Goal: Find specific fact: Find specific fact

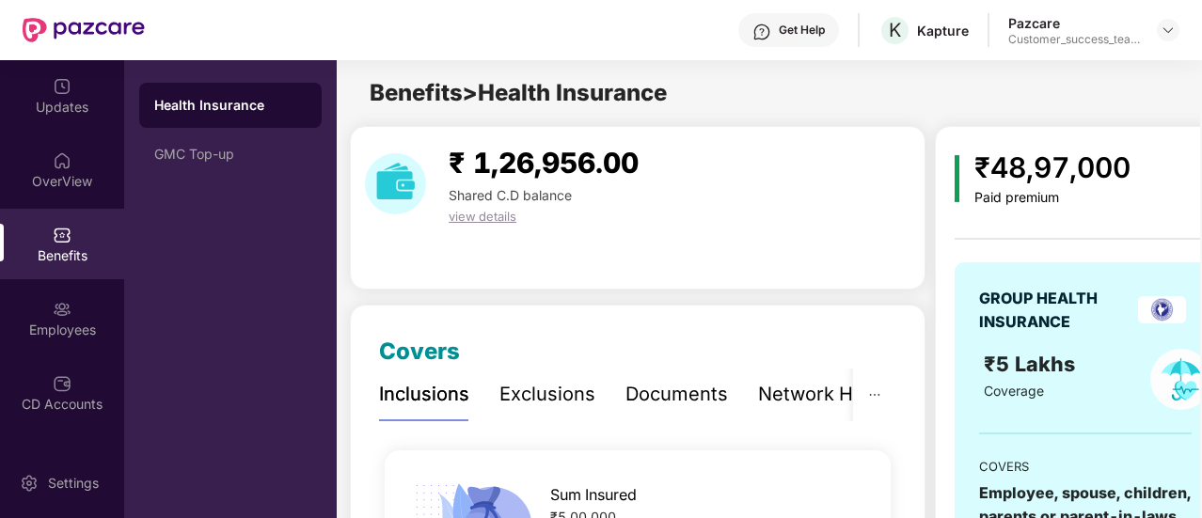
scroll to position [80, 0]
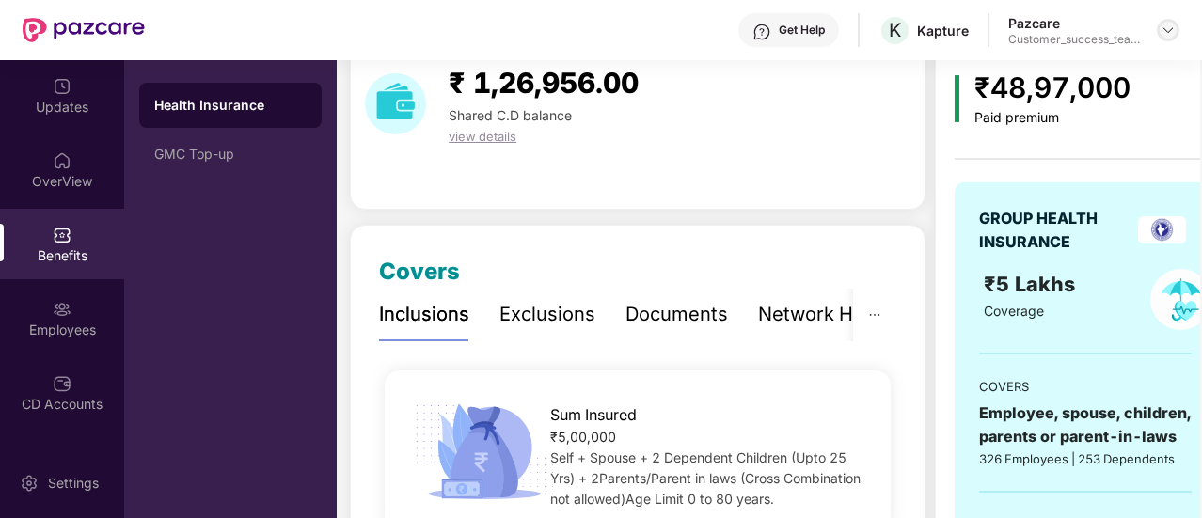
click at [1163, 30] on img at bounding box center [1168, 30] width 15 height 15
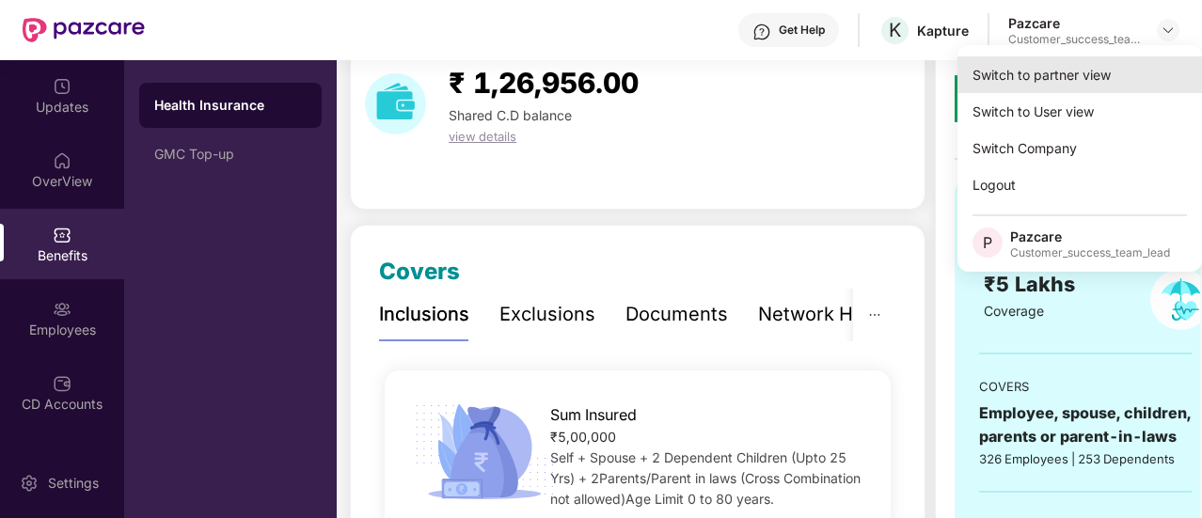
click at [1063, 71] on div "Switch to partner view" at bounding box center [1079, 74] width 245 height 37
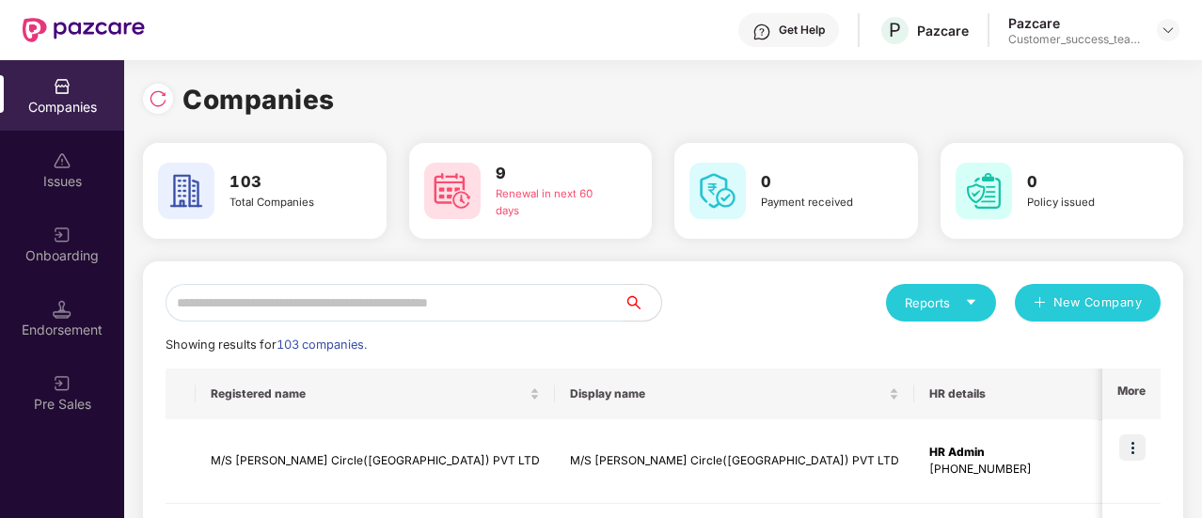
click at [322, 295] on input "text" at bounding box center [395, 303] width 458 height 38
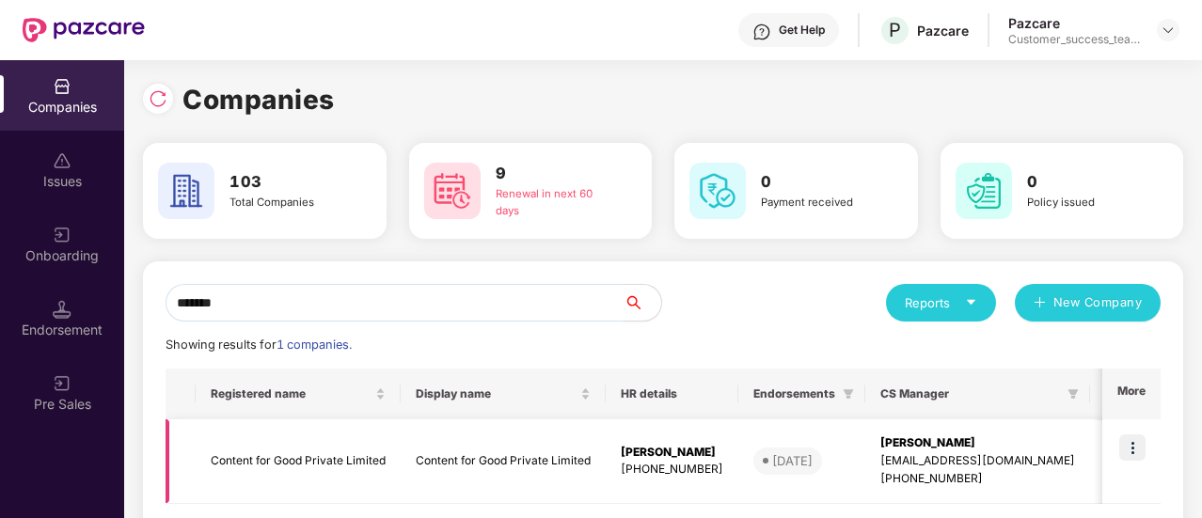
type input "*******"
click at [1131, 453] on img at bounding box center [1132, 448] width 26 height 26
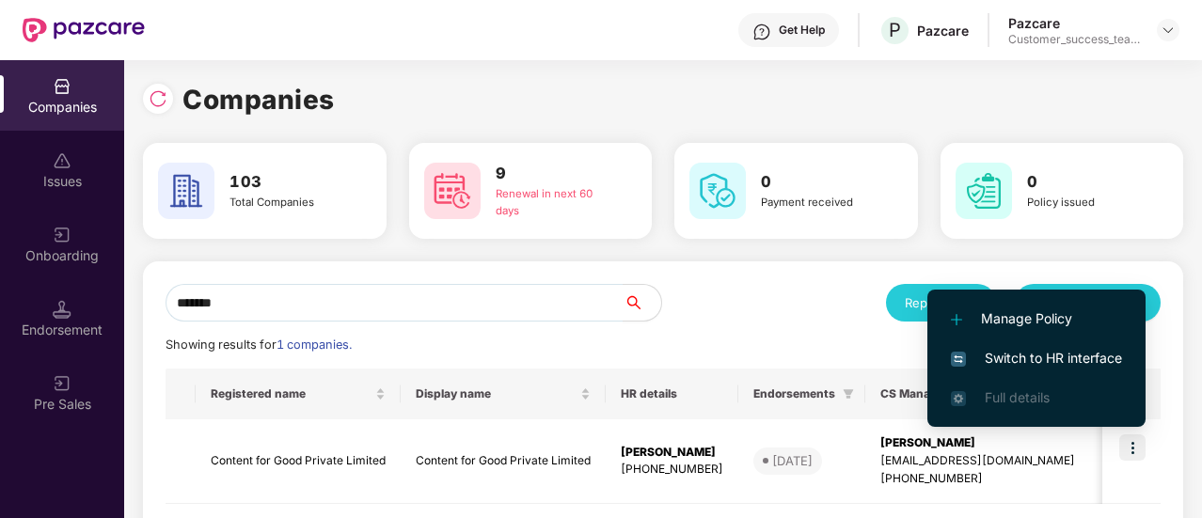
click at [1015, 362] on span "Switch to HR interface" at bounding box center [1036, 358] width 171 height 21
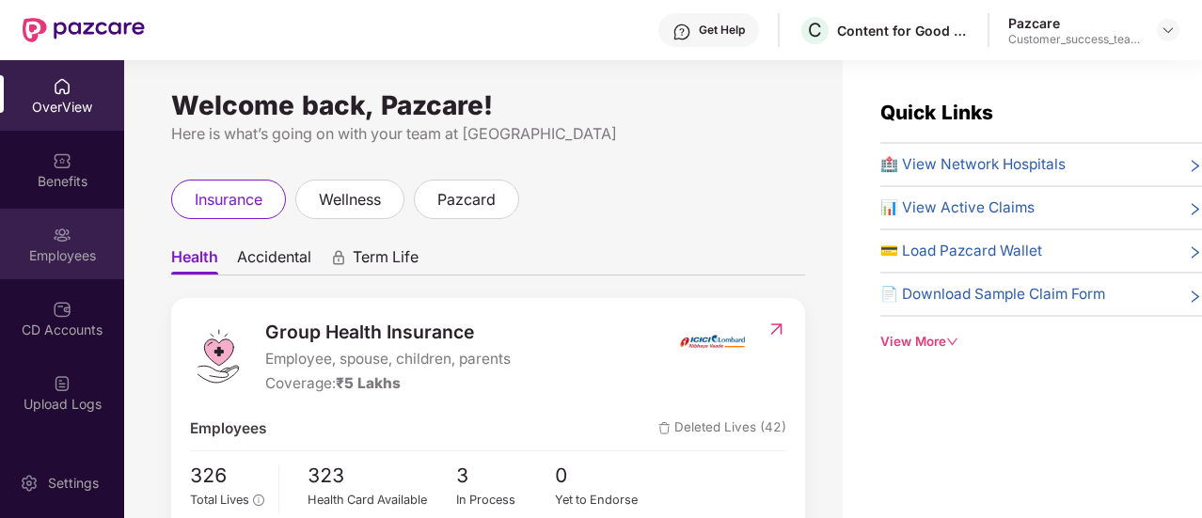
click at [51, 248] on div "Employees" at bounding box center [62, 255] width 124 height 19
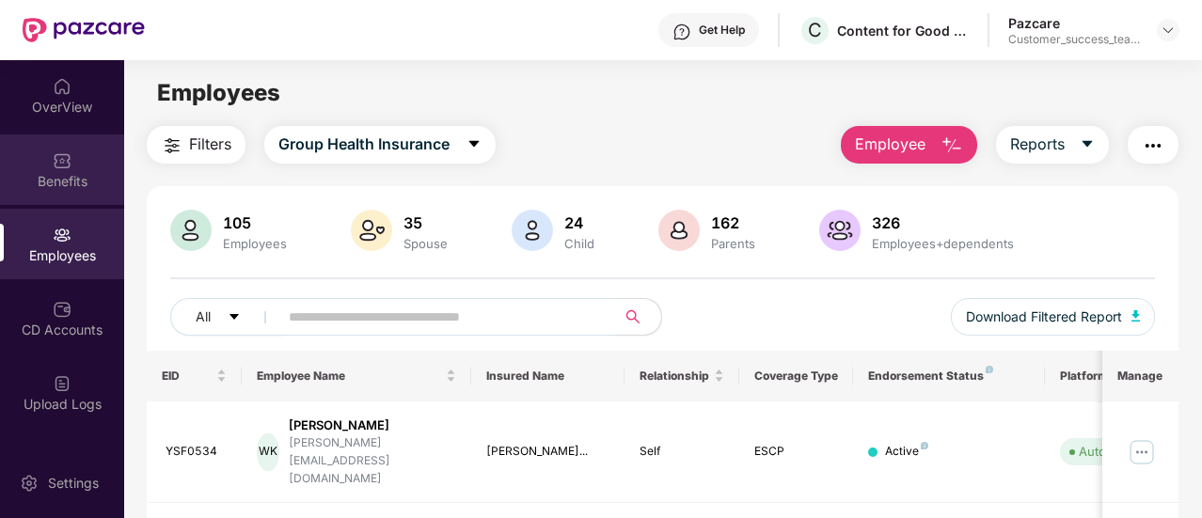
click at [84, 177] on div "Benefits" at bounding box center [62, 181] width 124 height 19
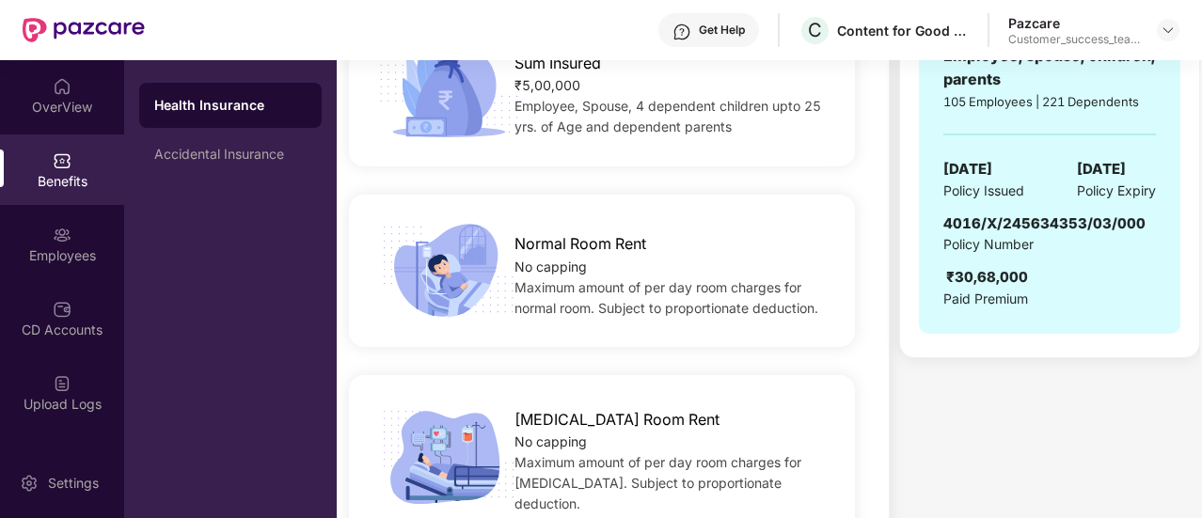
scroll to position [438, 0]
drag, startPoint x: 946, startPoint y: 217, endPoint x: 1138, endPoint y: 213, distance: 191.9
click at [1138, 214] on span "4016/X/245634353/03/000" at bounding box center [1044, 223] width 202 height 18
copy span "4016/X/245634353/03/000"
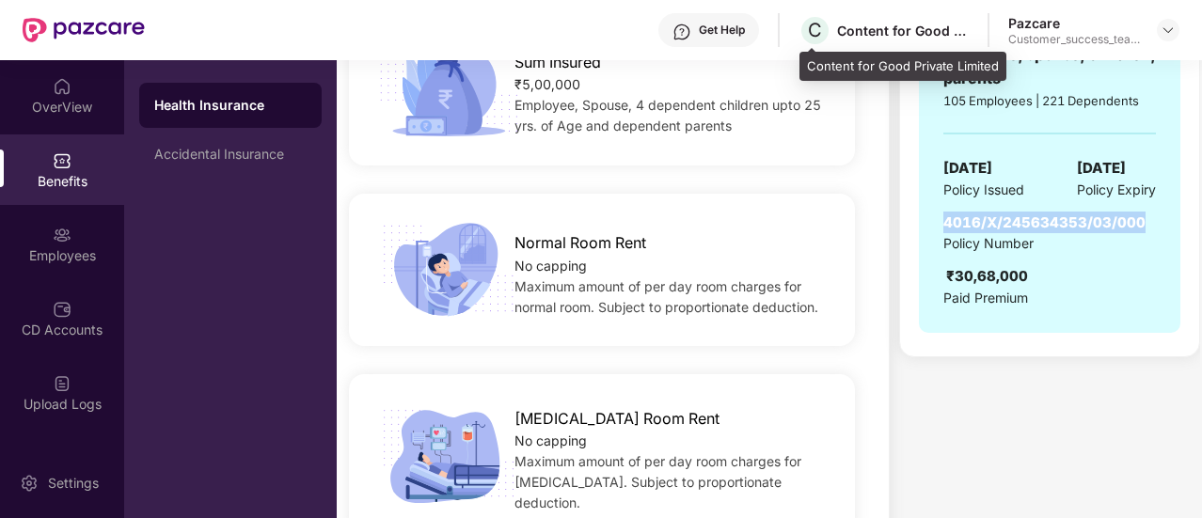
copy span "4016/X/245634353/03/000"
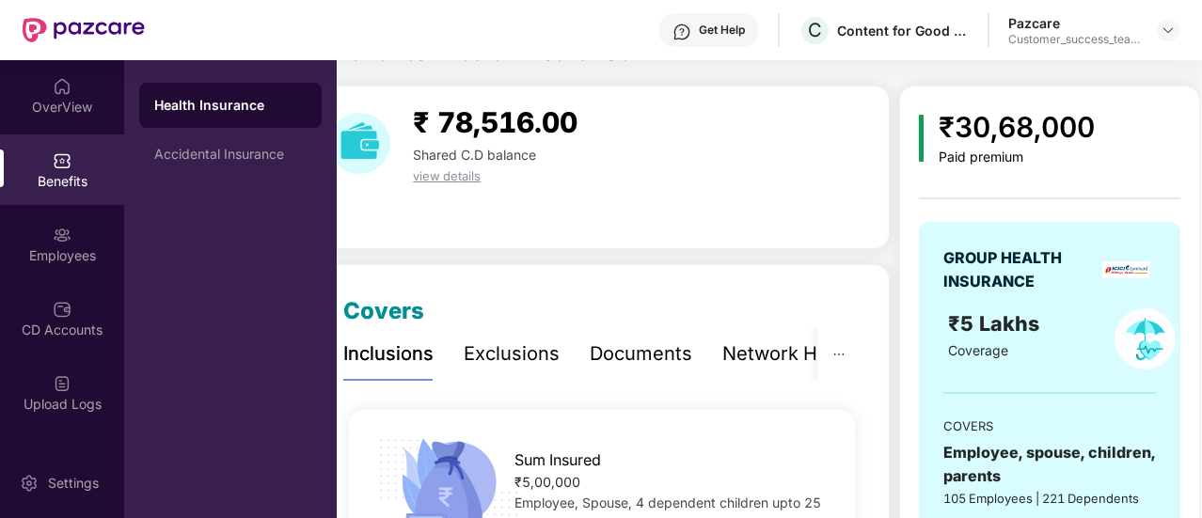
scroll to position [0, 0]
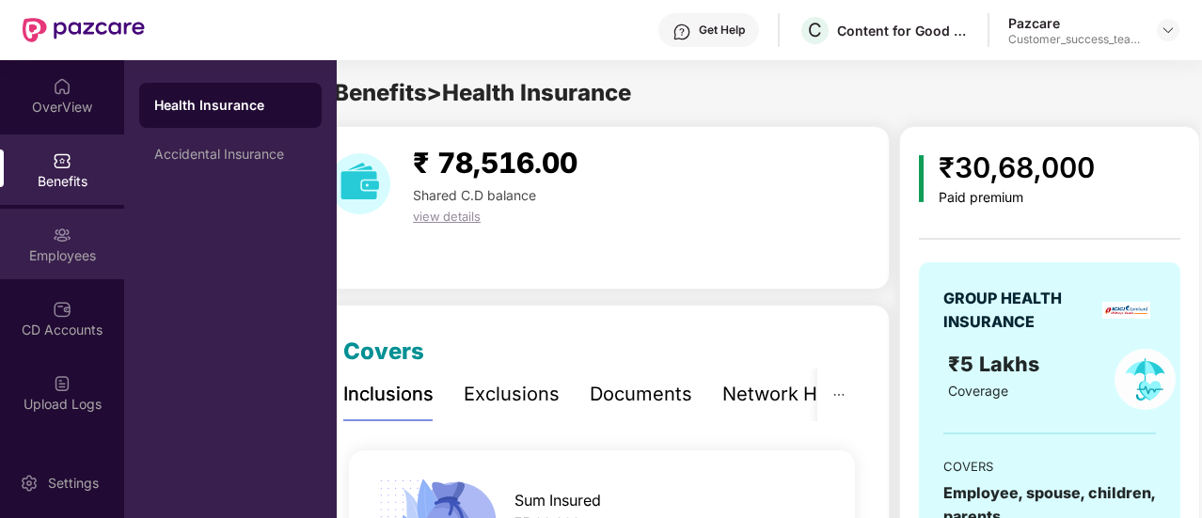
click at [86, 229] on div "Employees" at bounding box center [62, 244] width 124 height 71
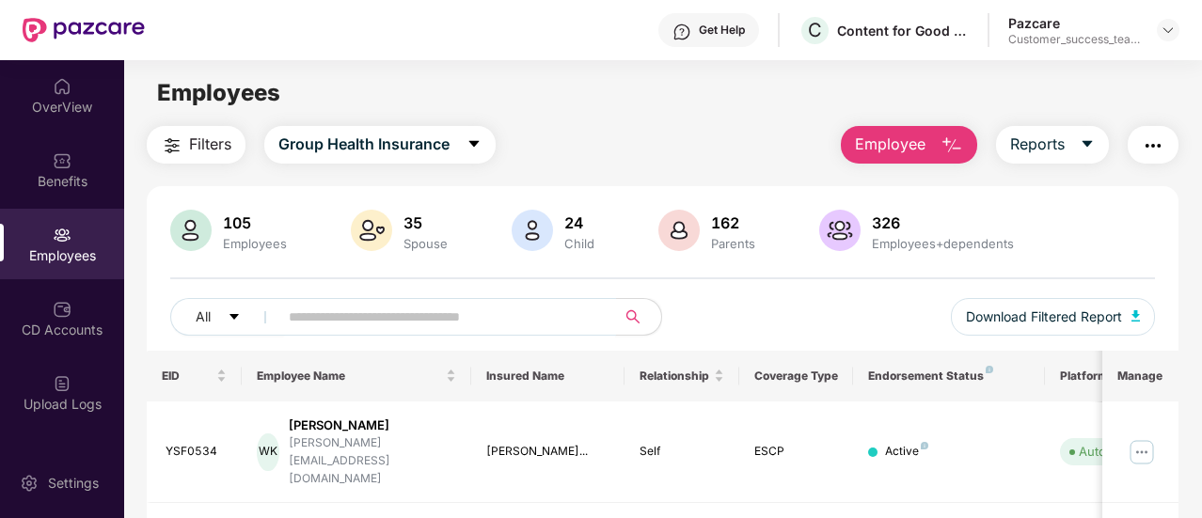
click at [384, 321] on input "text" at bounding box center [440, 317] width 302 height 28
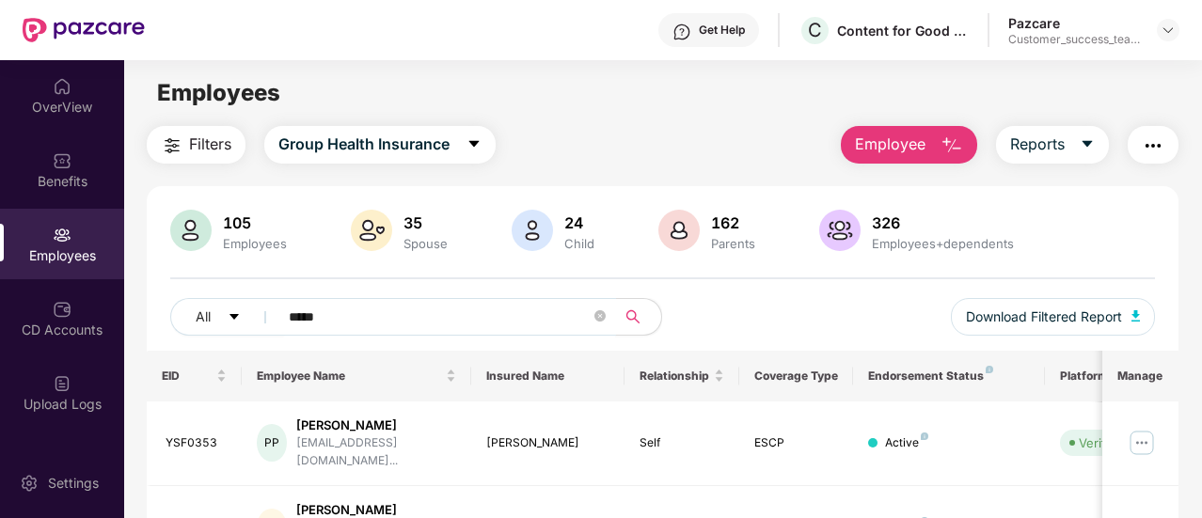
scroll to position [97, 0]
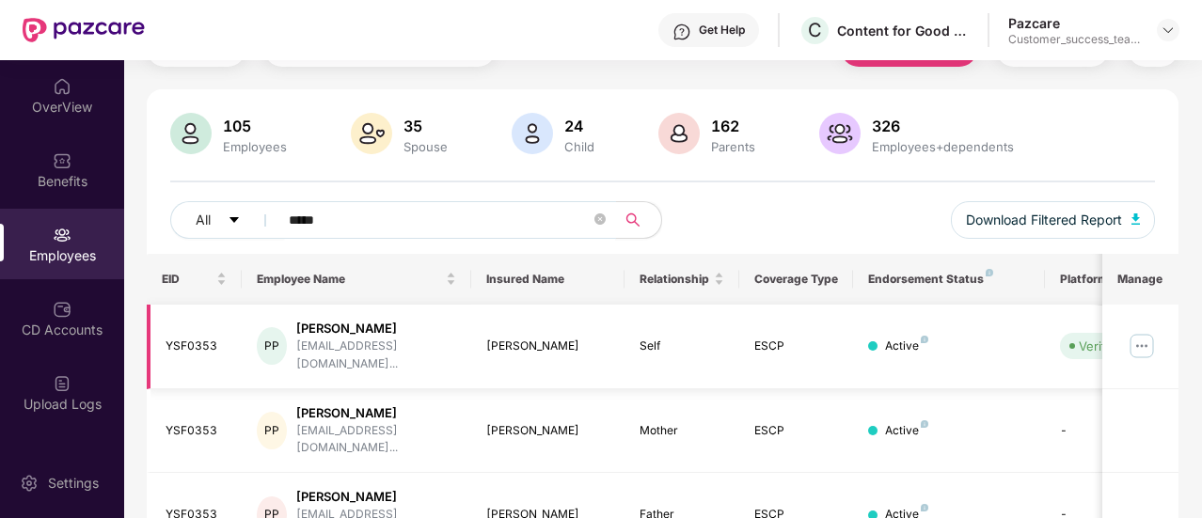
type input "*****"
click at [1142, 334] on img at bounding box center [1142, 346] width 30 height 30
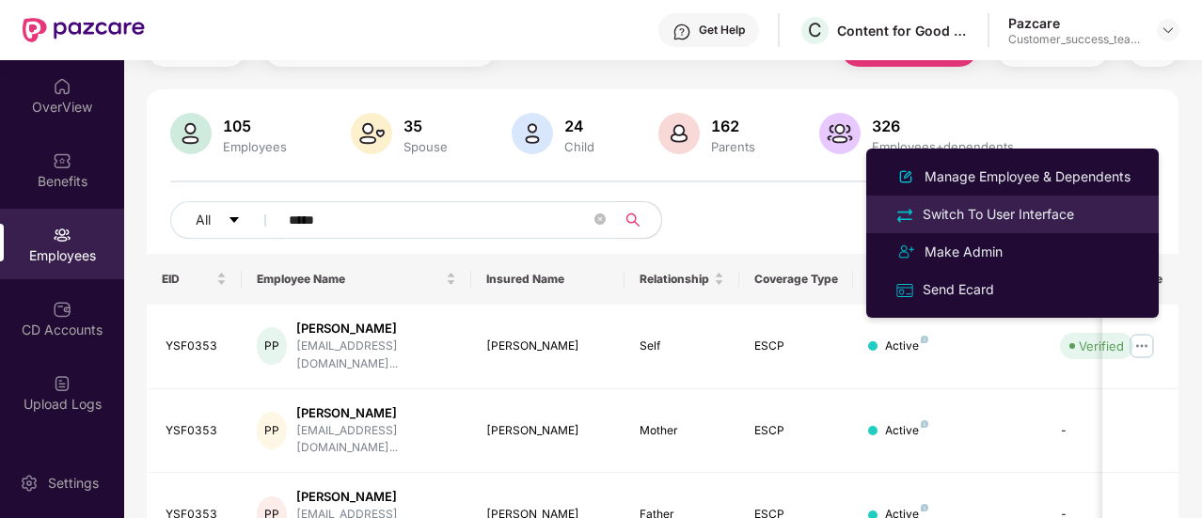
click at [1048, 222] on div "Switch To User Interface" at bounding box center [998, 214] width 159 height 21
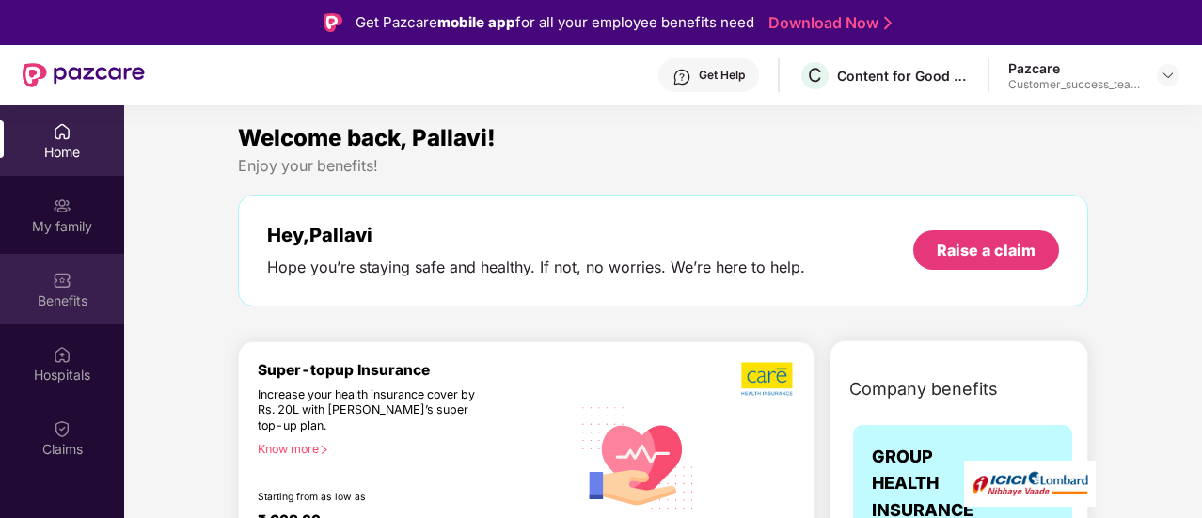
click at [71, 293] on div "Benefits" at bounding box center [62, 301] width 124 height 19
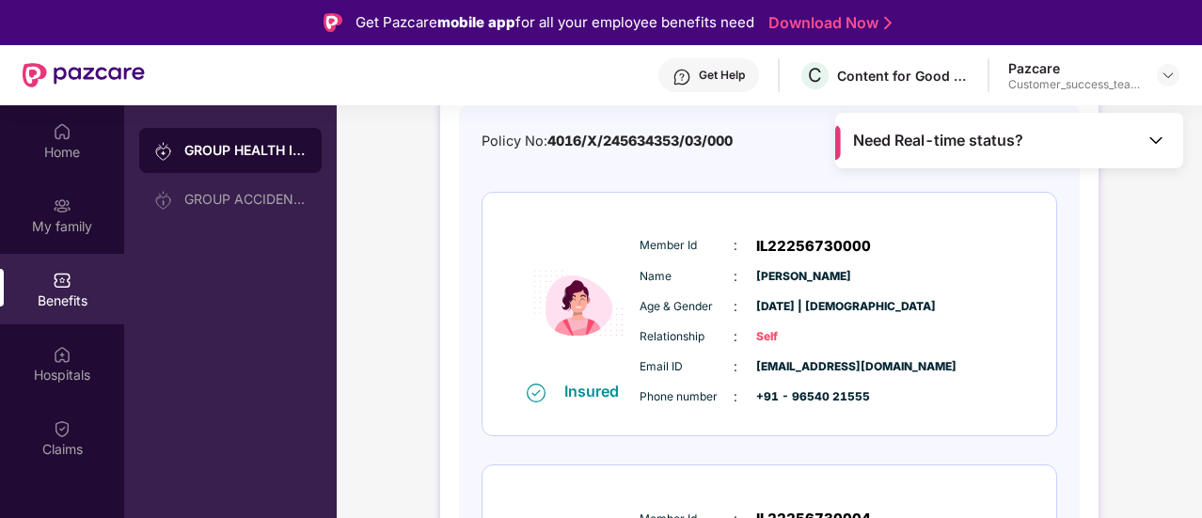
scroll to position [178, 0]
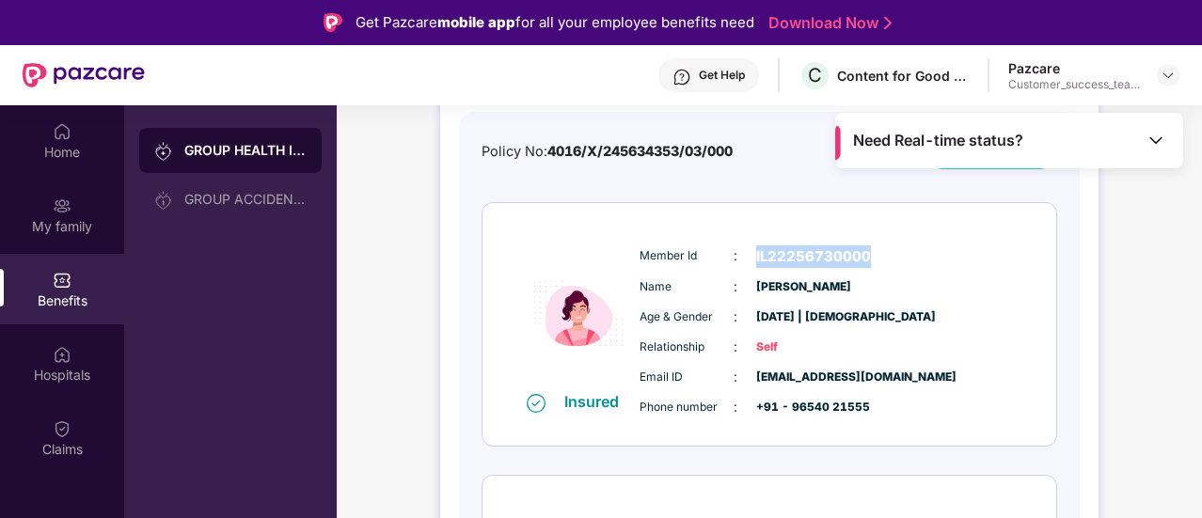
drag, startPoint x: 754, startPoint y: 255, endPoint x: 868, endPoint y: 249, distance: 113.9
click at [868, 249] on div "Member Id : IL22256730000" at bounding box center [826, 256] width 373 height 23
copy span "IL22256730000"
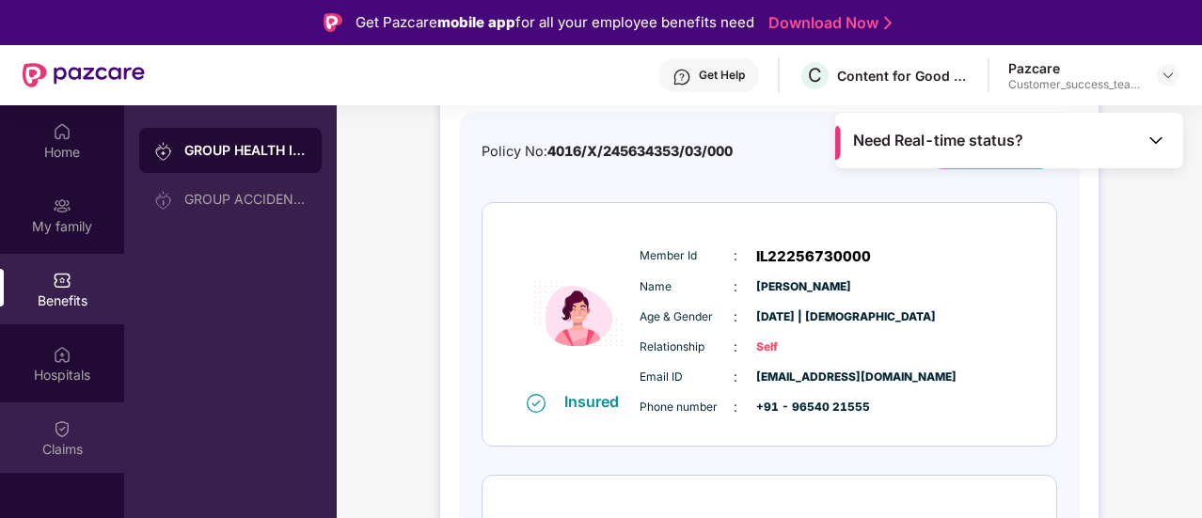
click at [55, 438] on div "Claims" at bounding box center [62, 438] width 124 height 71
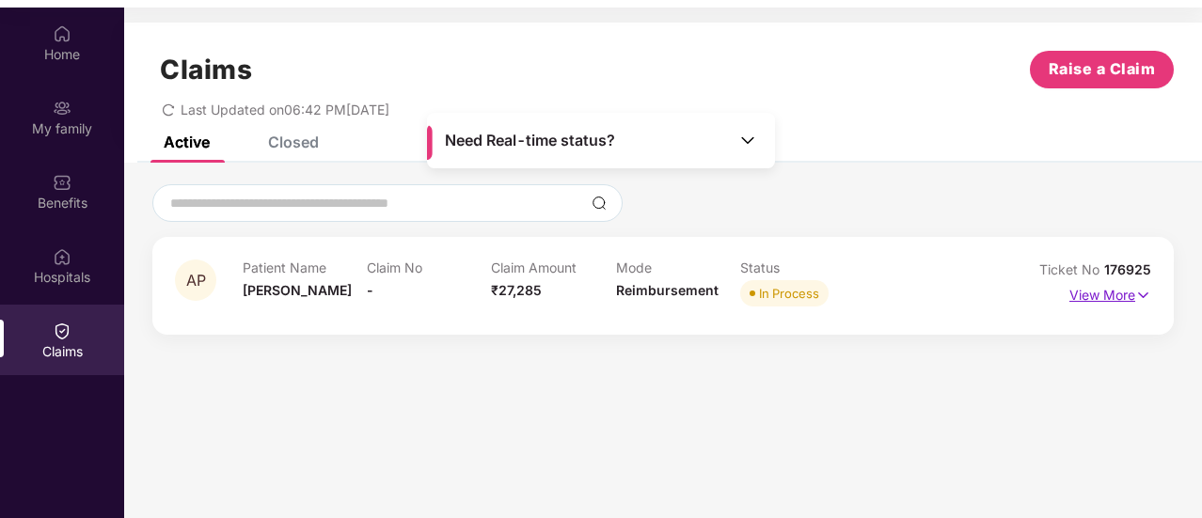
scroll to position [103, 0]
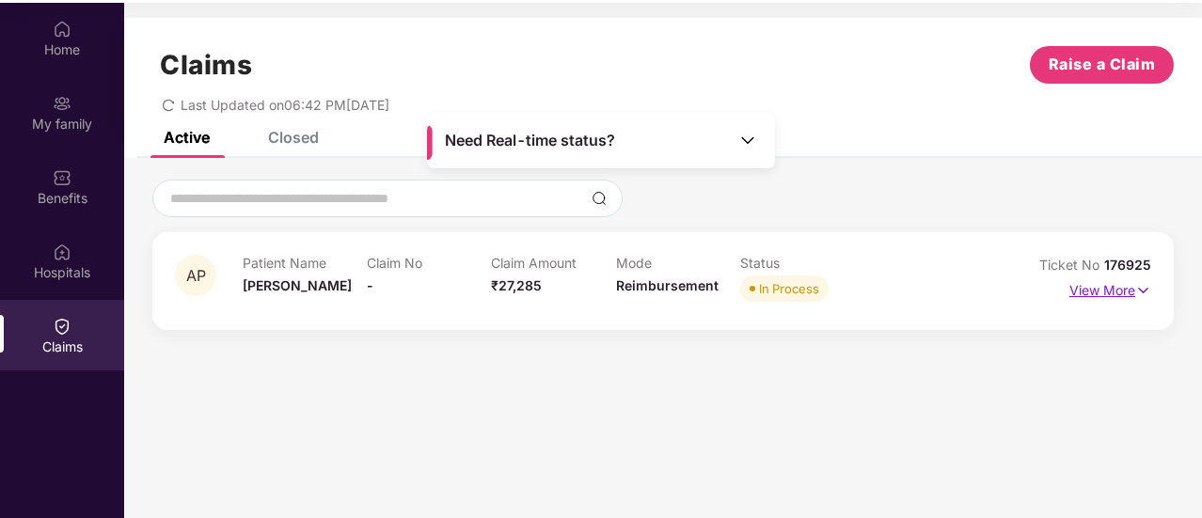
click at [1141, 293] on img at bounding box center [1143, 290] width 16 height 21
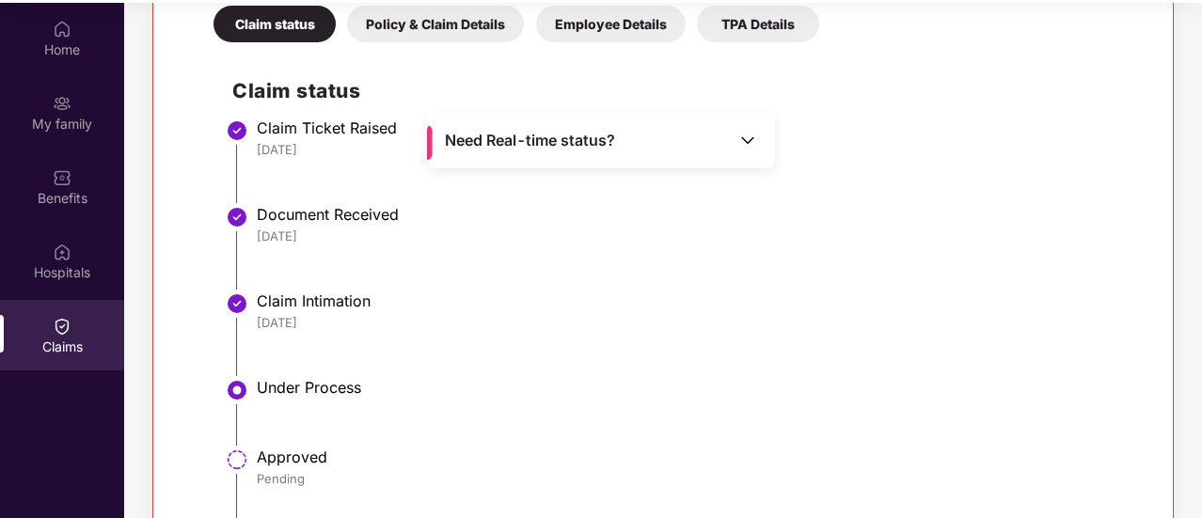
scroll to position [348, 0]
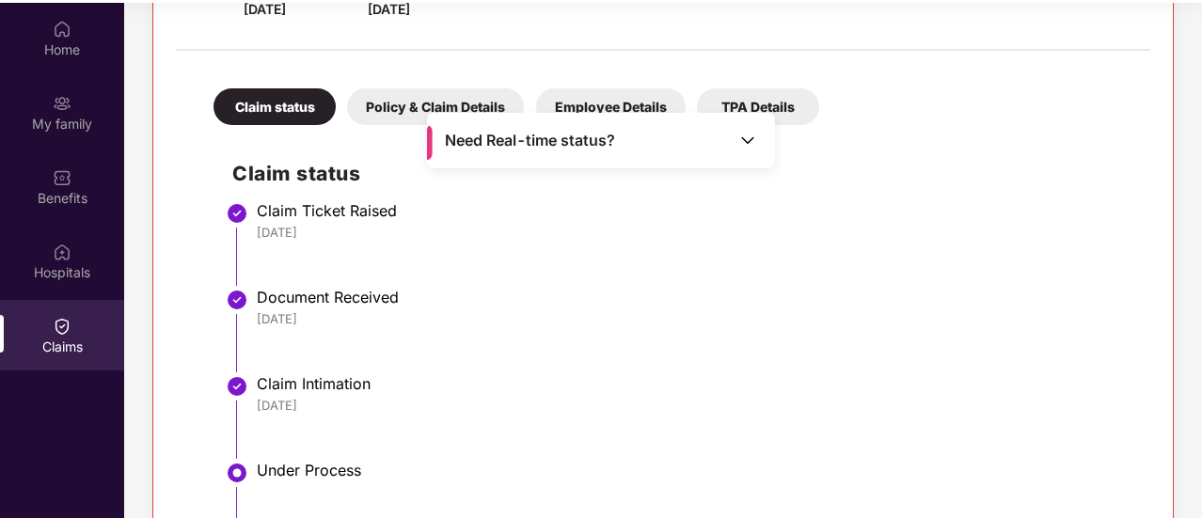
click at [461, 91] on div "Policy & Claim Details" at bounding box center [435, 106] width 177 height 37
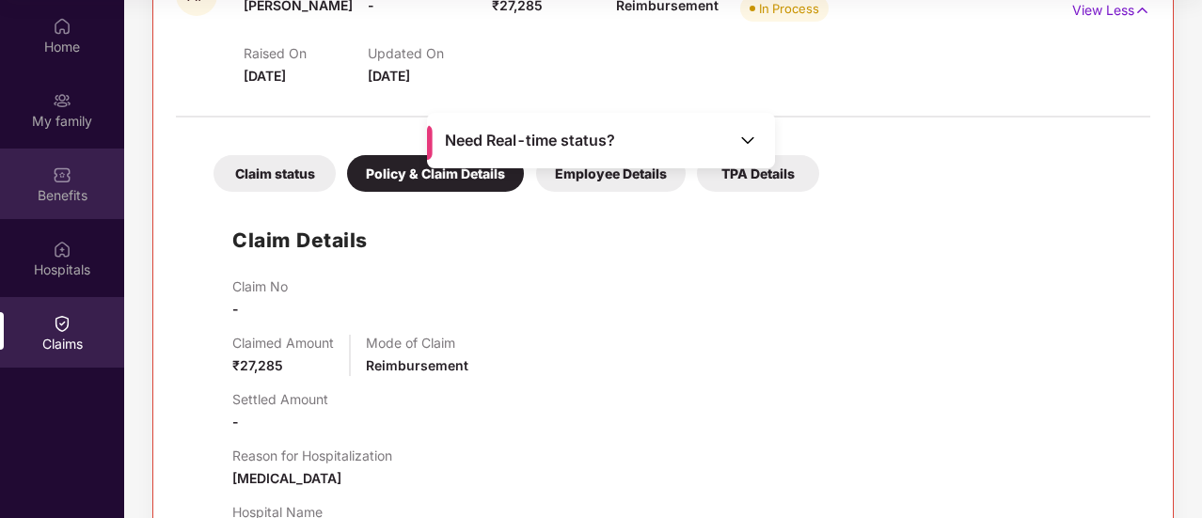
scroll to position [277, 0]
click at [113, 153] on div "Benefits" at bounding box center [62, 184] width 124 height 71
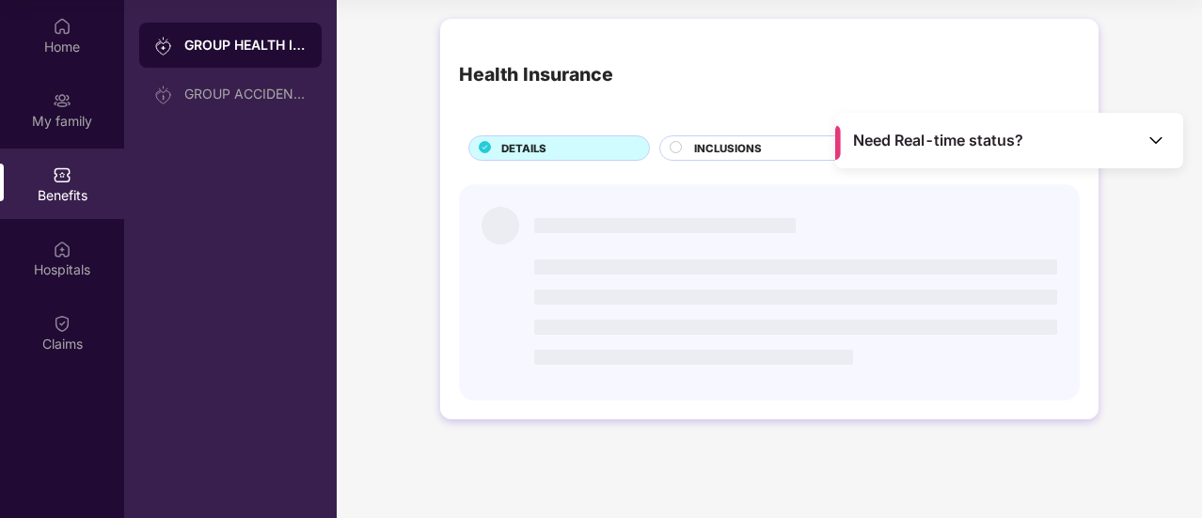
scroll to position [0, 0]
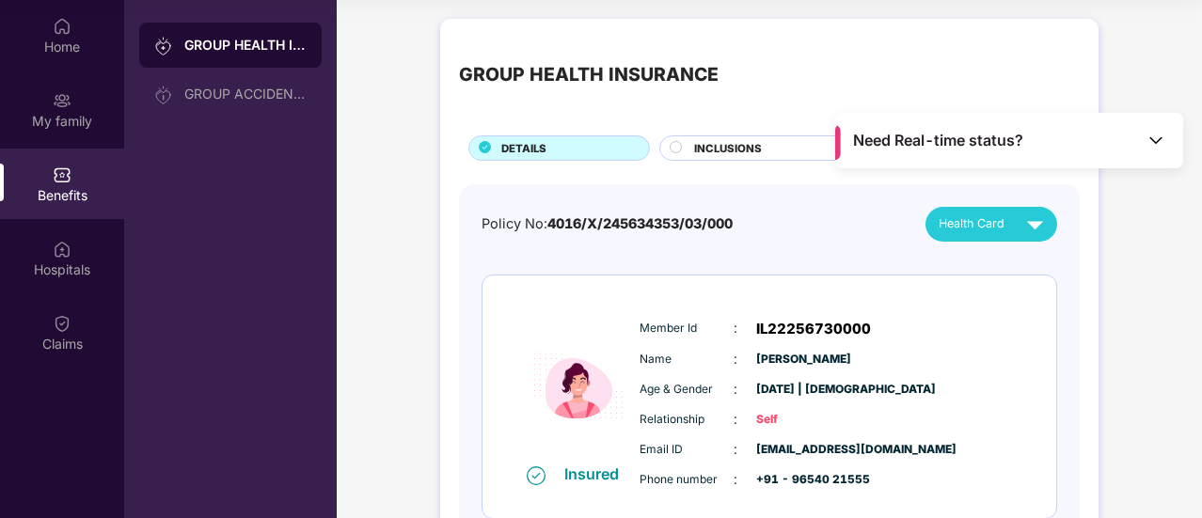
click at [815, 324] on span "IL22256730000" at bounding box center [813, 329] width 115 height 23
copy span "IL22256730000"
drag, startPoint x: 731, startPoint y: 224, endPoint x: 626, endPoint y: 212, distance: 105.1
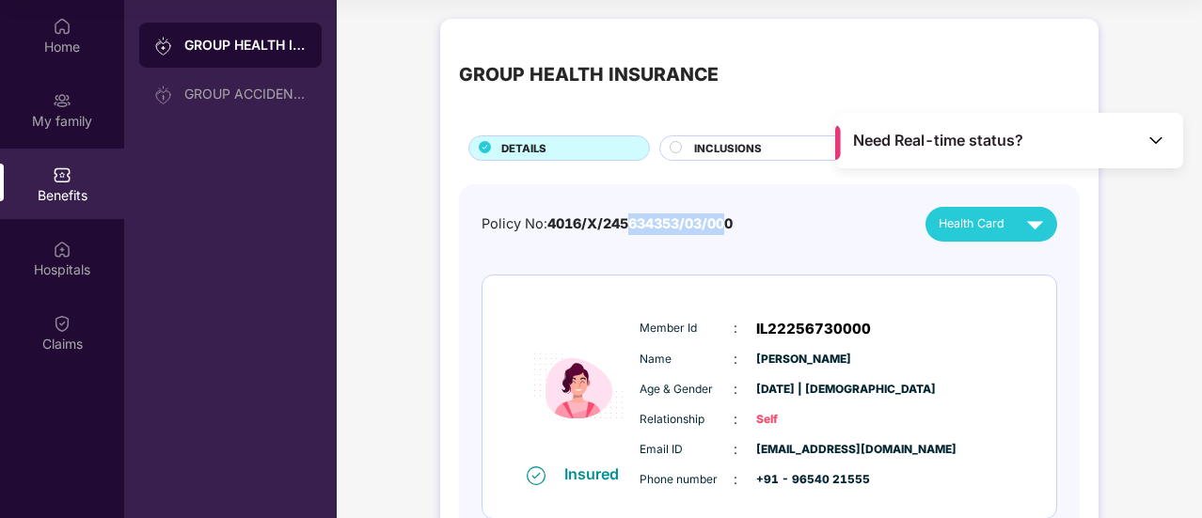
click at [626, 214] on div "Policy No: 4016/X/245634353/03/000" at bounding box center [607, 225] width 251 height 22
drag, startPoint x: 553, startPoint y: 222, endPoint x: 617, endPoint y: 225, distance: 64.0
click at [617, 225] on span "4016/X/245634353/03/000" at bounding box center [639, 223] width 185 height 16
drag, startPoint x: 549, startPoint y: 221, endPoint x: 746, endPoint y: 225, distance: 196.6
click at [746, 225] on div "Policy No: 4016/X/245634353/03/000 Health Card" at bounding box center [770, 224] width 576 height 35
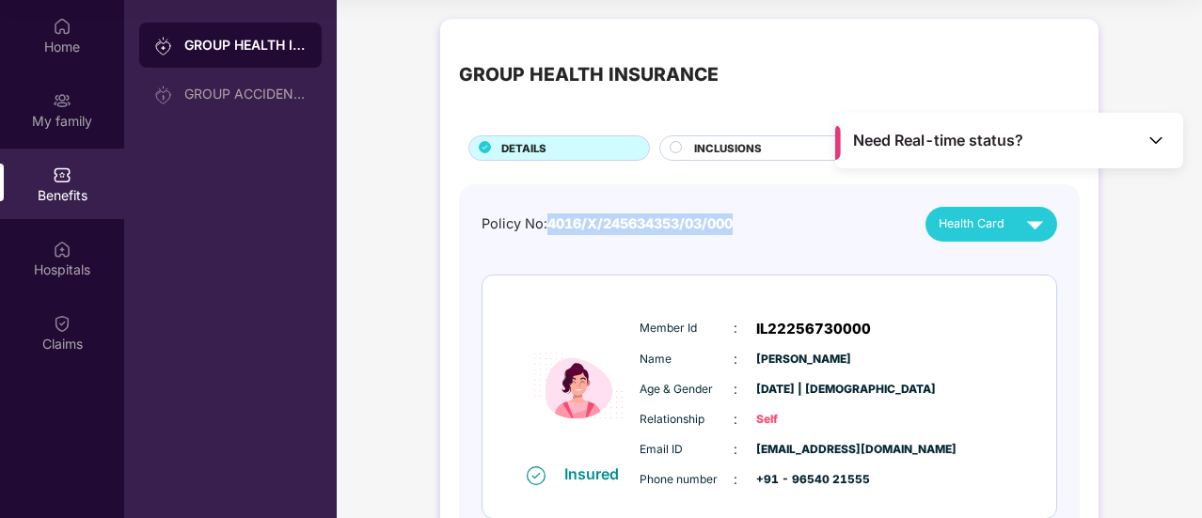
copy span "4016/X/245634353/03/000"
click at [798, 324] on span "IL22256730000" at bounding box center [813, 329] width 115 height 23
copy span "IL22256730000"
